Goal: Navigation & Orientation: Find specific page/section

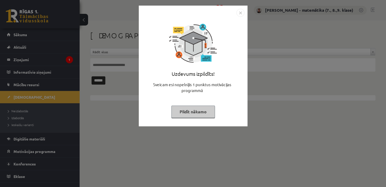
click at [188, 108] on button "Pildīt nākamo" at bounding box center [193, 111] width 44 height 12
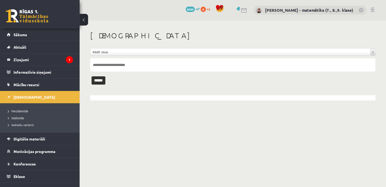
click at [21, 59] on legend "Ziņojumi 1" at bounding box center [43, 59] width 59 height 12
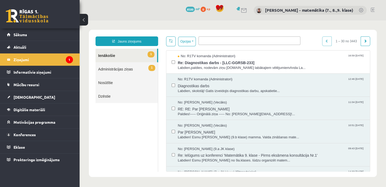
click at [193, 61] on span "Re: Diagnostikas darbs - [LLC-GGRSB-233]" at bounding box center [271, 62] width 187 height 7
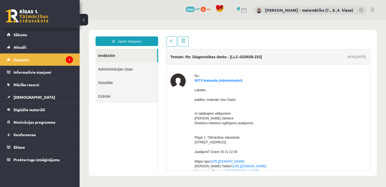
click at [29, 97] on link "[DEMOGRAPHIC_DATA]" at bounding box center [40, 97] width 66 height 12
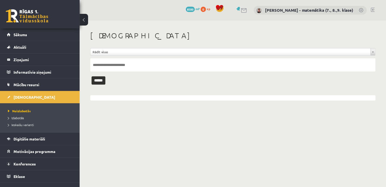
click at [29, 97] on link "[DEMOGRAPHIC_DATA]" at bounding box center [40, 97] width 66 height 12
click at [27, 111] on span "Neizlabotās" at bounding box center [19, 111] width 23 height 4
click at [30, 163] on span "Konferences" at bounding box center [25, 163] width 22 height 5
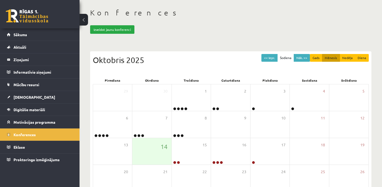
scroll to position [48, 0]
